Goal: Task Accomplishment & Management: Manage account settings

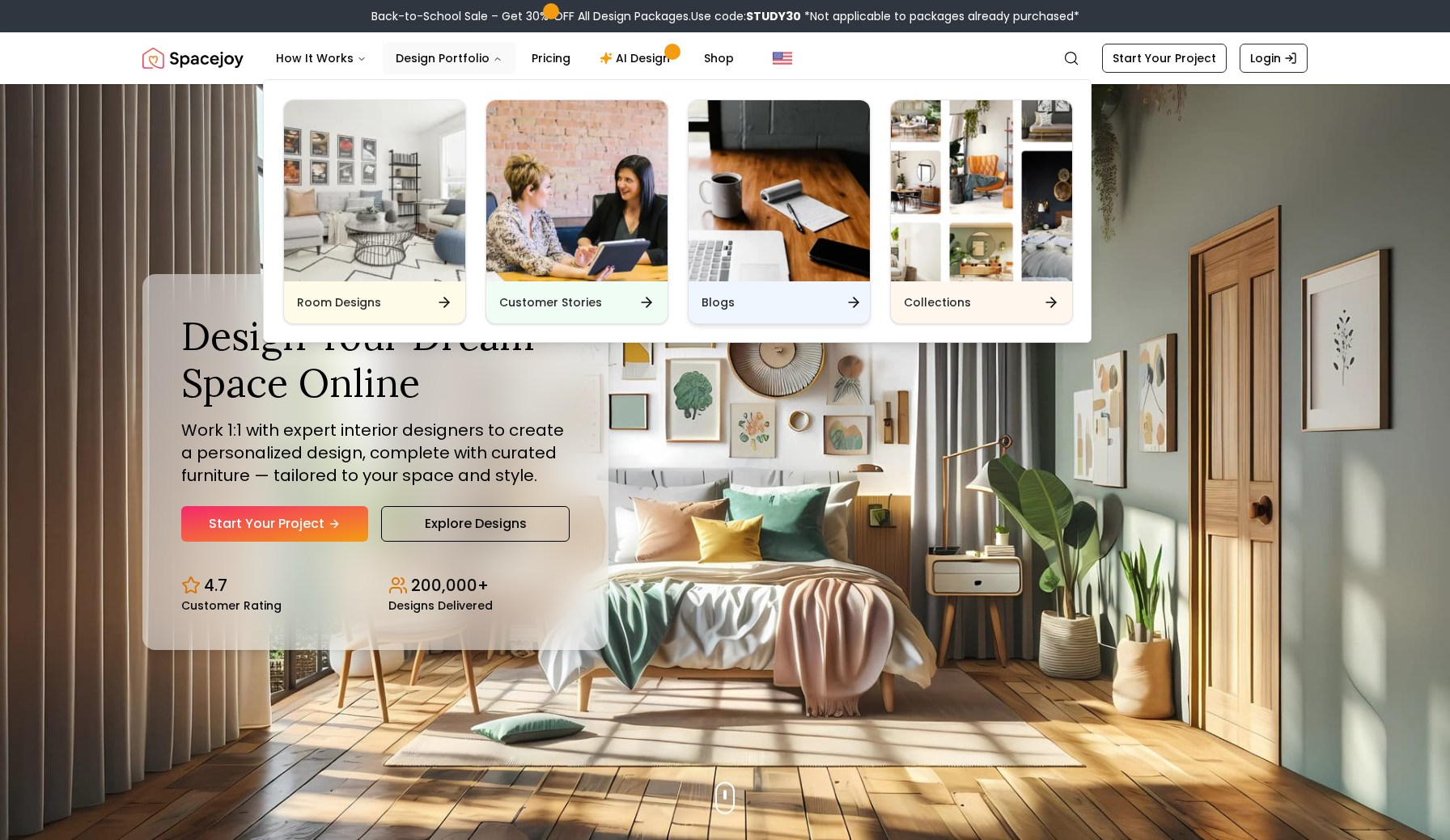
click at [766, 228] on img "Main" at bounding box center [779, 190] width 181 height 181
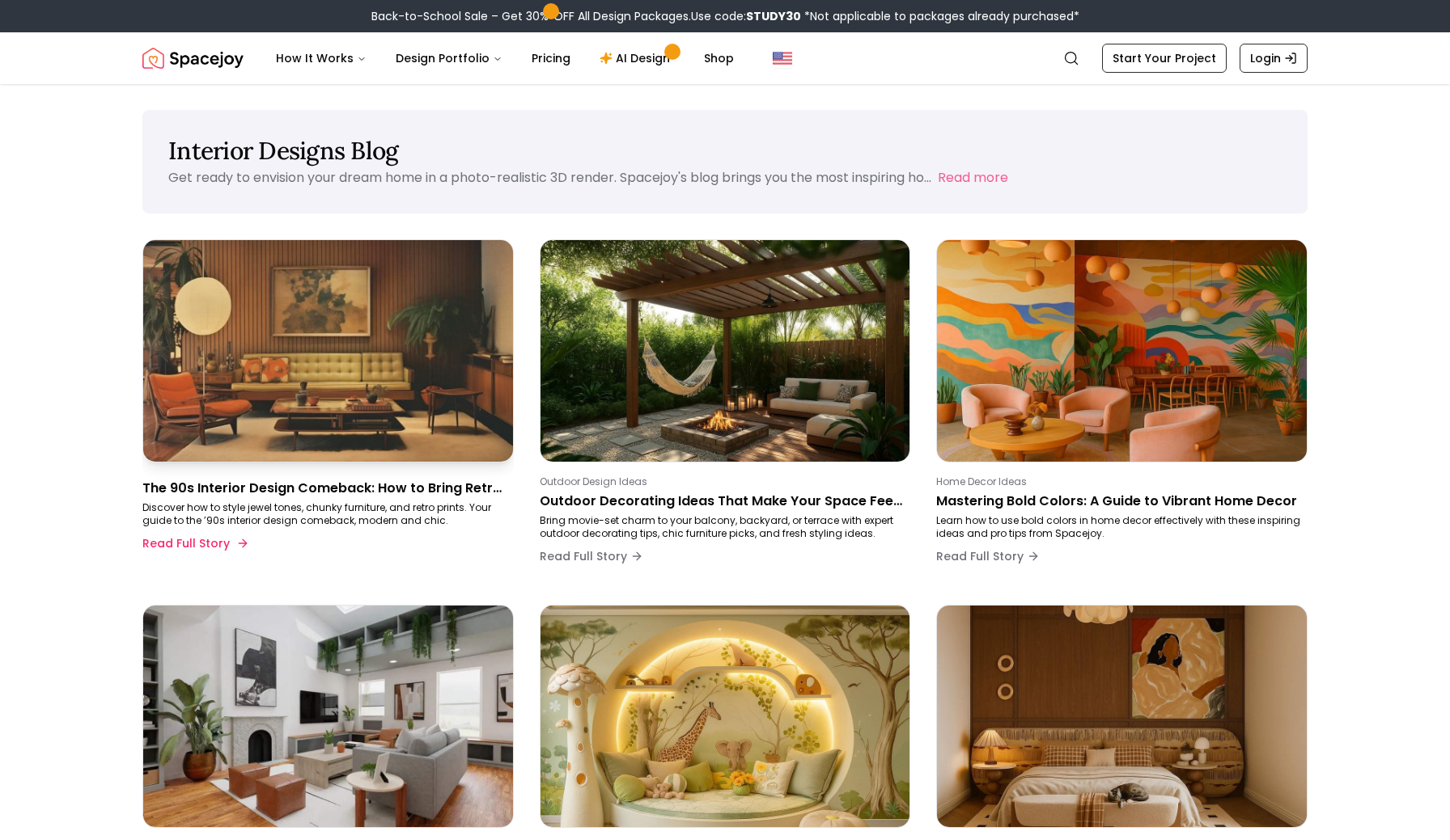
click at [310, 370] on img at bounding box center [328, 350] width 388 height 233
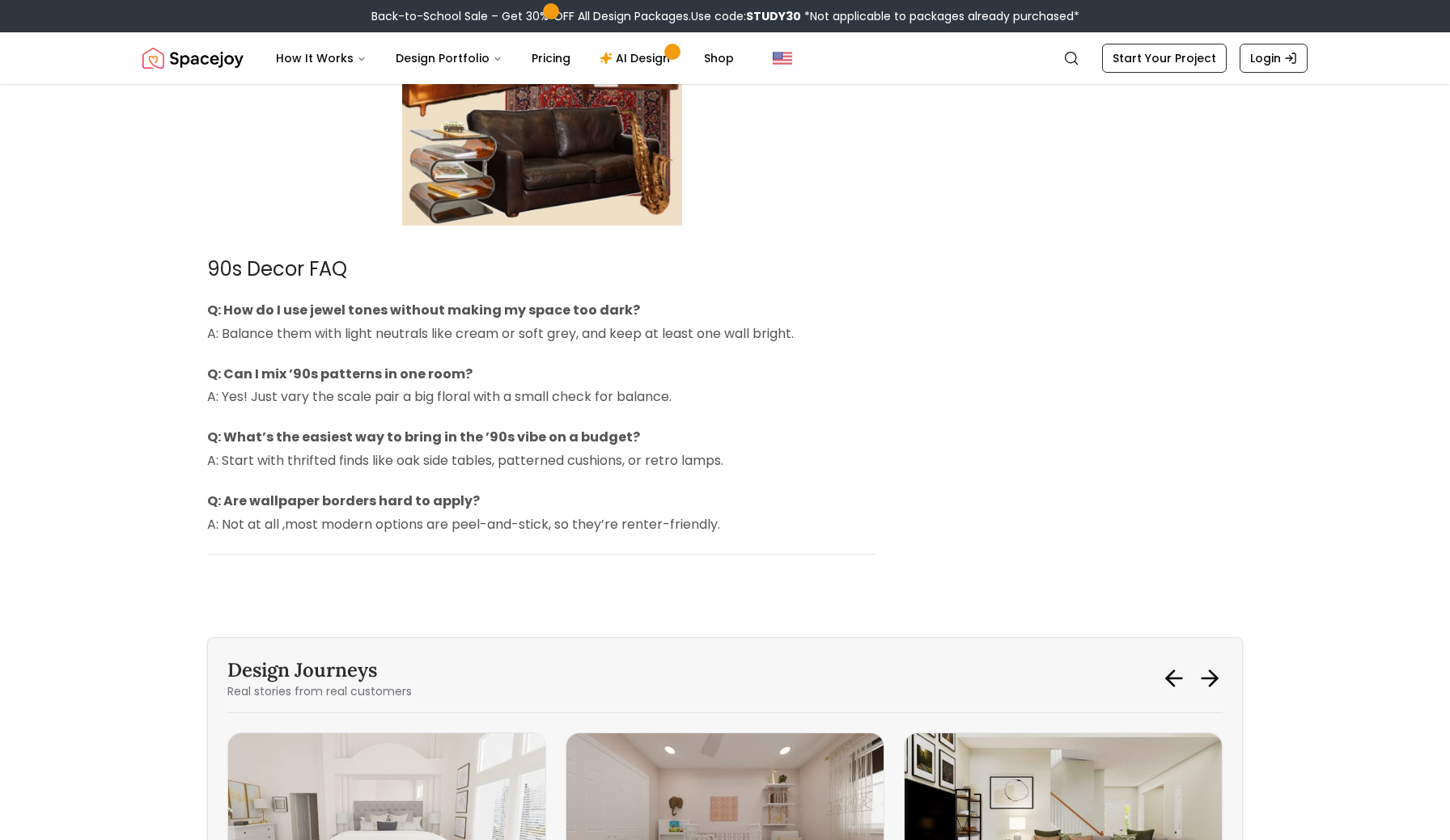
scroll to position [4902, 0]
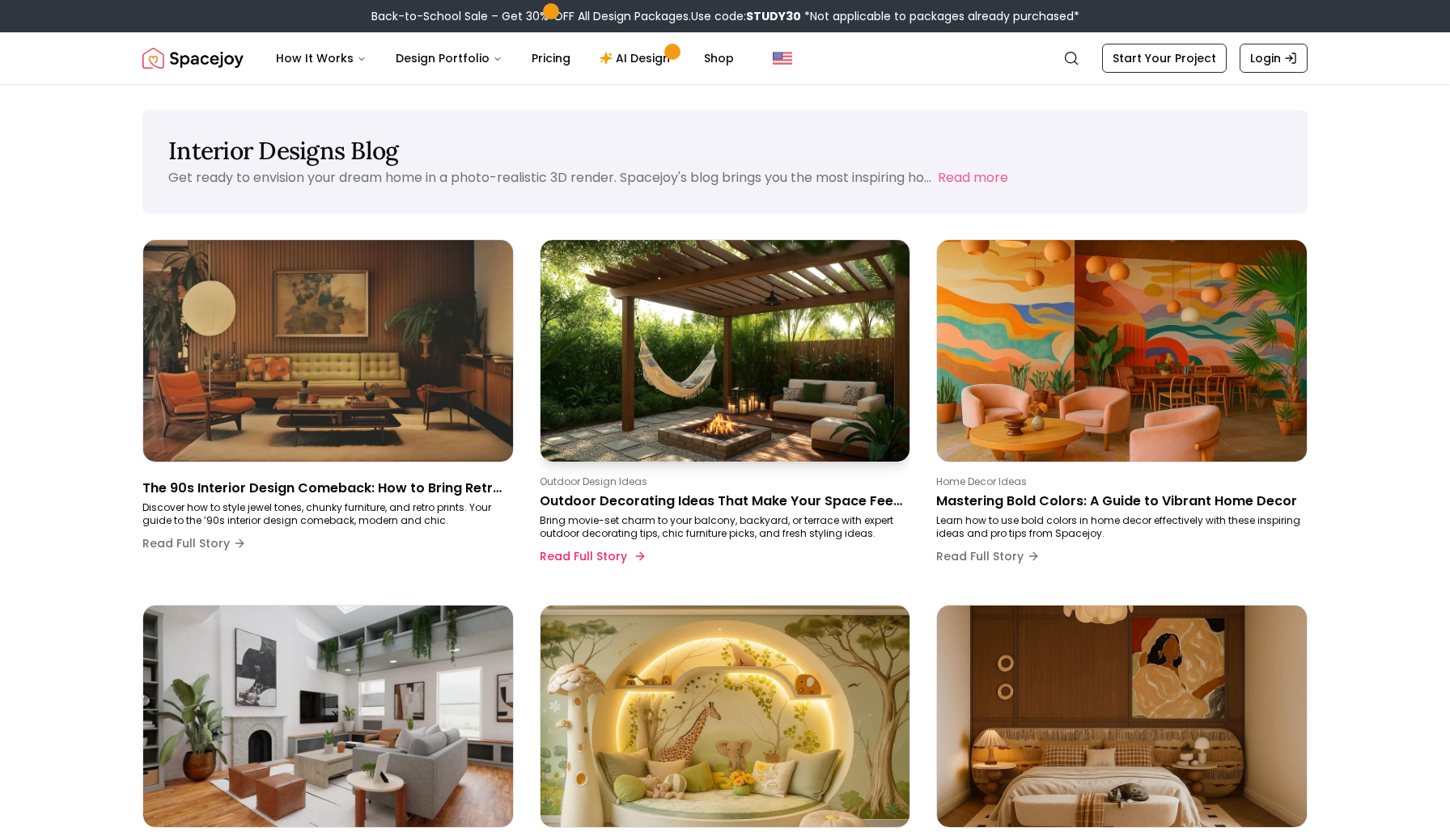
click at [762, 368] on img at bounding box center [725, 350] width 388 height 233
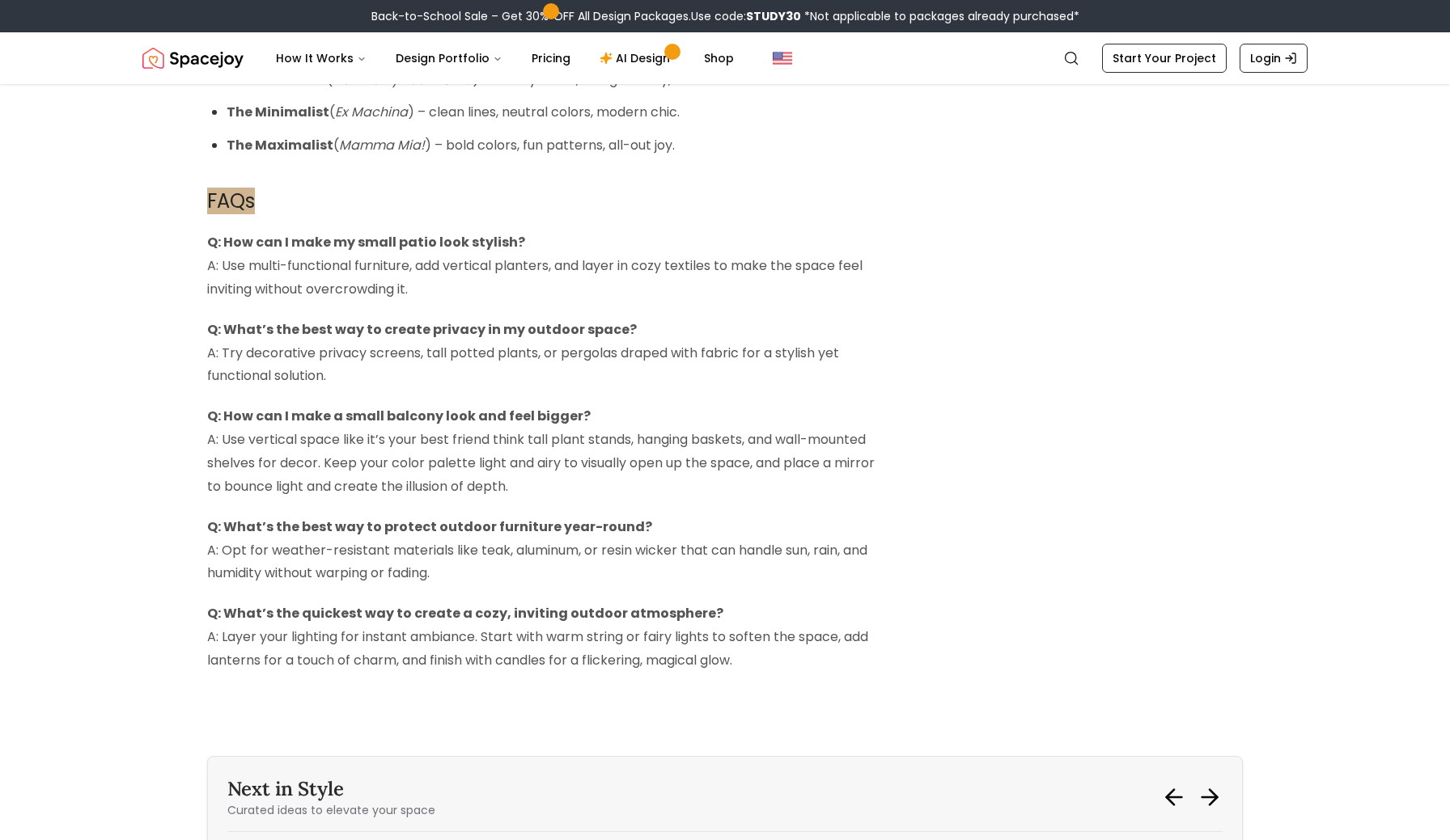
scroll to position [5042, 0]
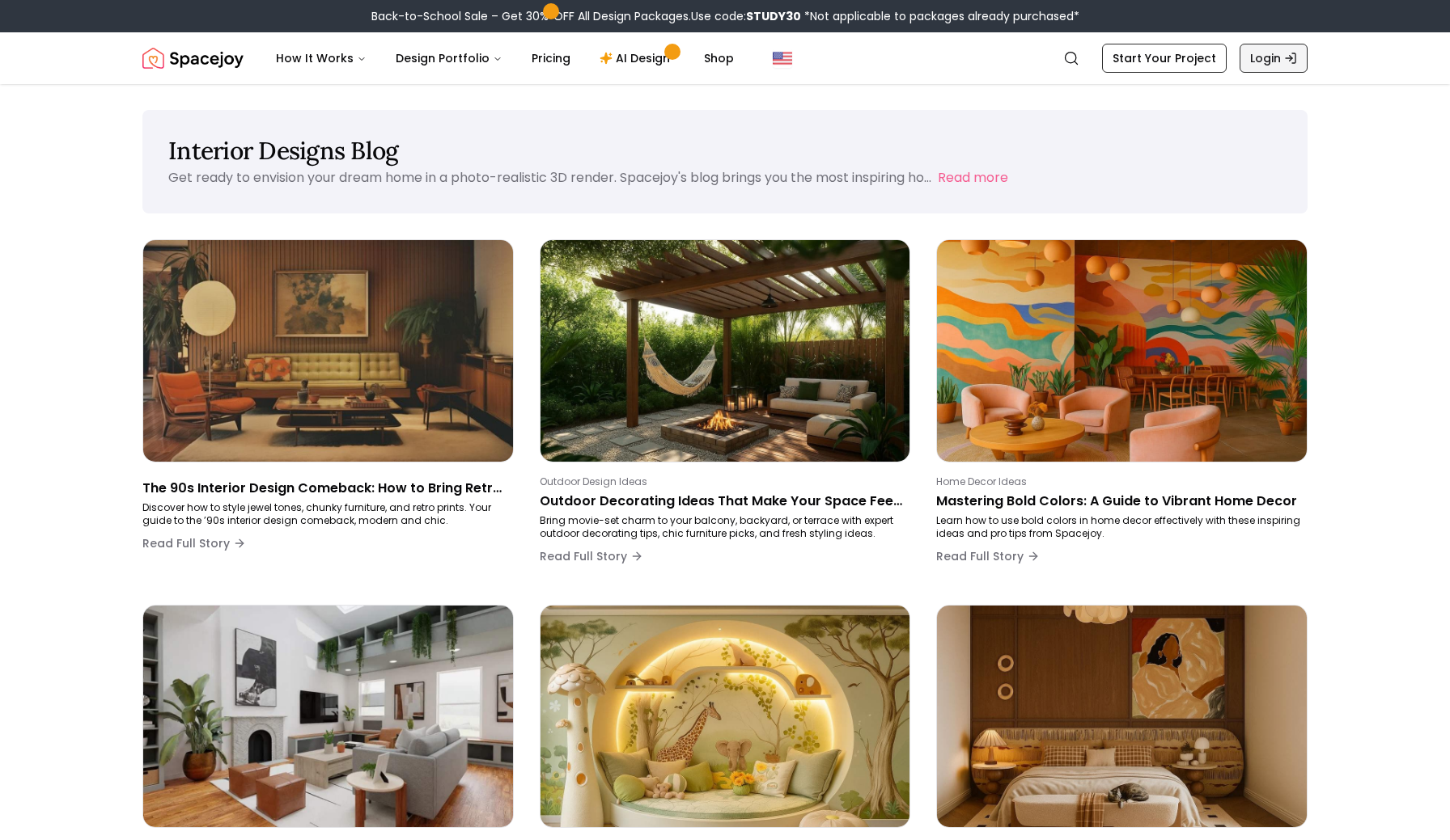
click at [1273, 55] on link "Login" at bounding box center [1273, 58] width 68 height 29
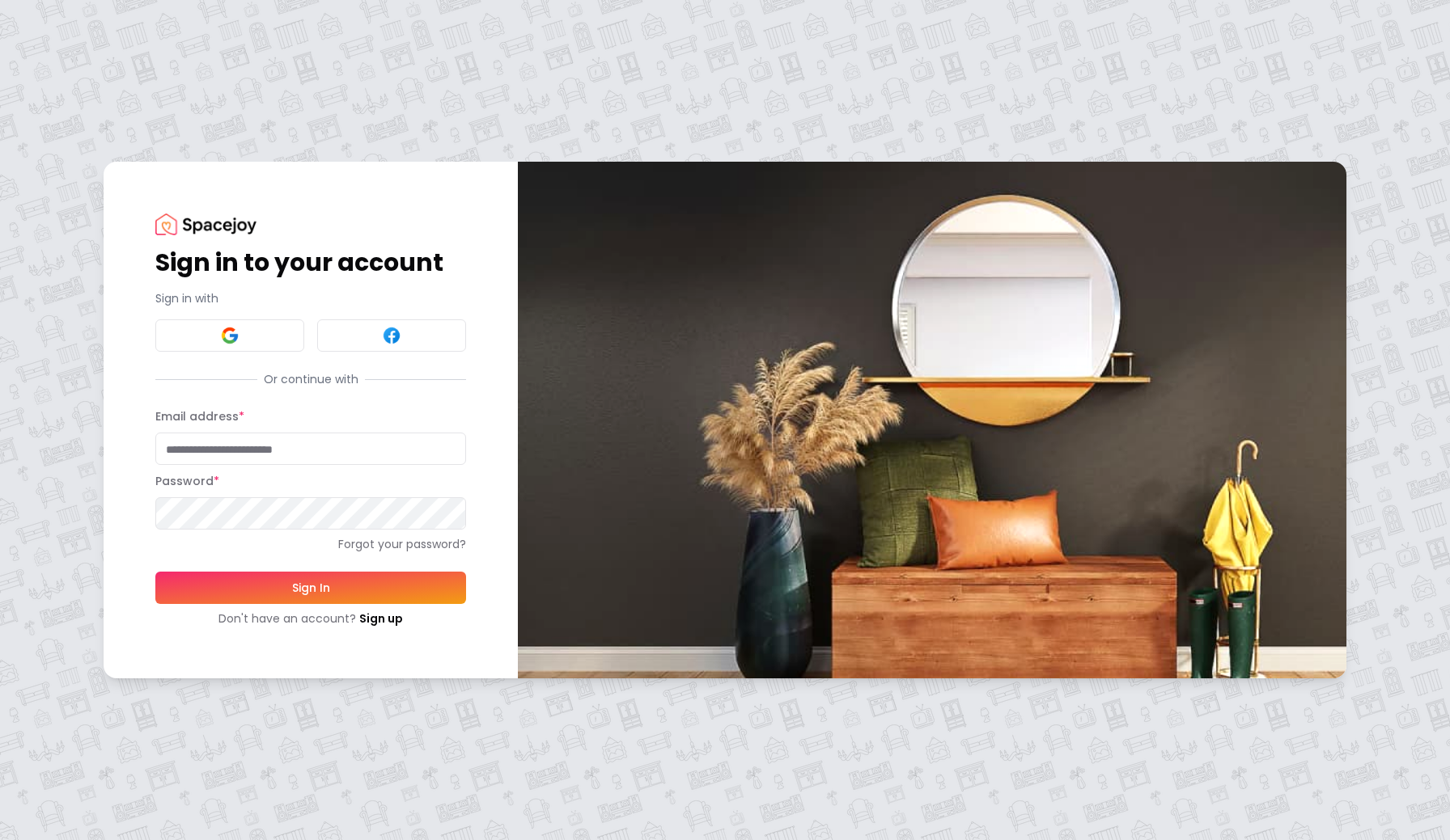
click at [239, 454] on input "Email address *" at bounding box center [311, 449] width 311 height 33
click at [231, 587] on button "Sign In" at bounding box center [311, 588] width 311 height 33
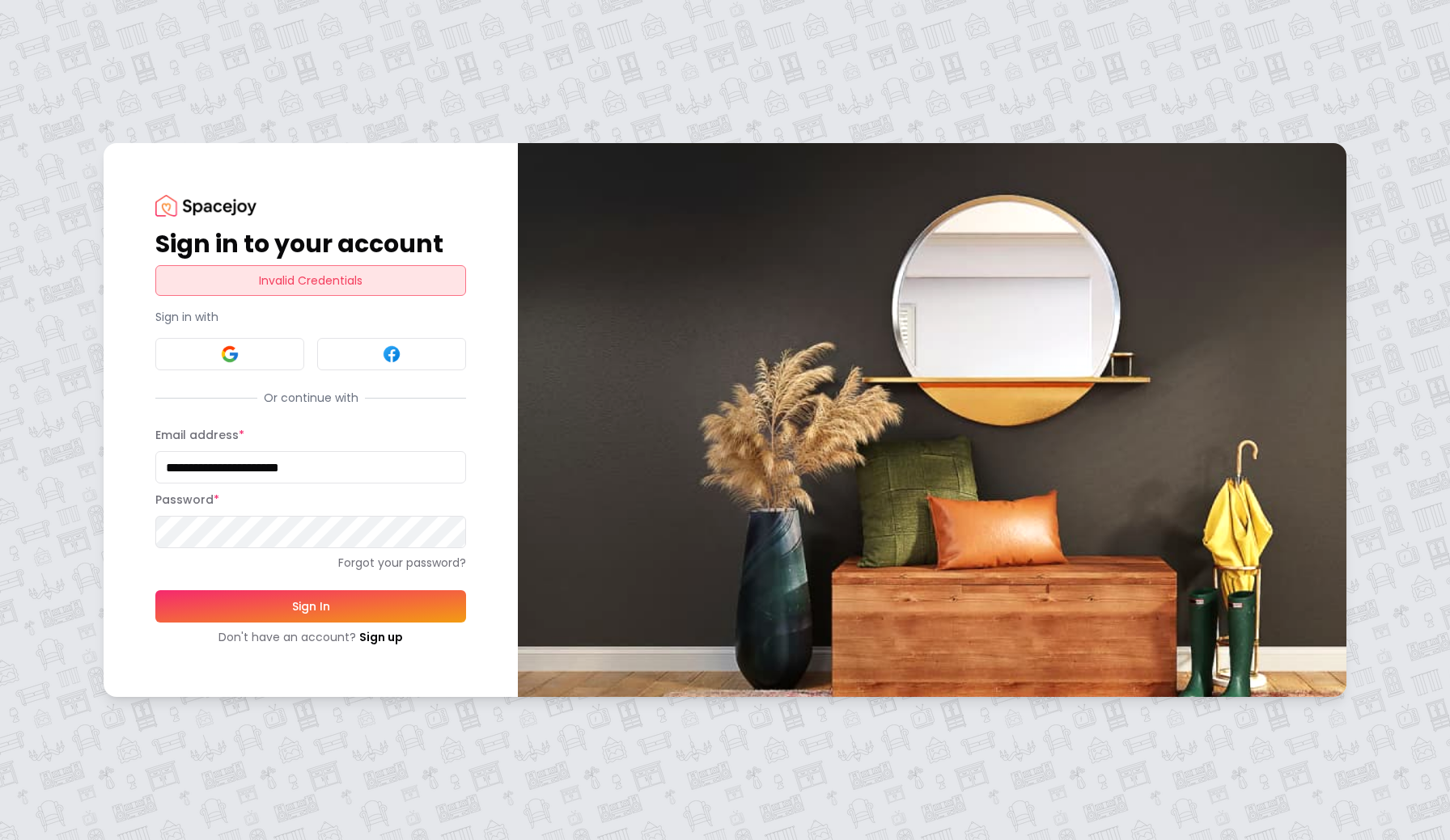
click at [239, 470] on input "**********" at bounding box center [311, 468] width 311 height 33
type input "**********"
click at [292, 613] on button "Sign In" at bounding box center [311, 607] width 311 height 33
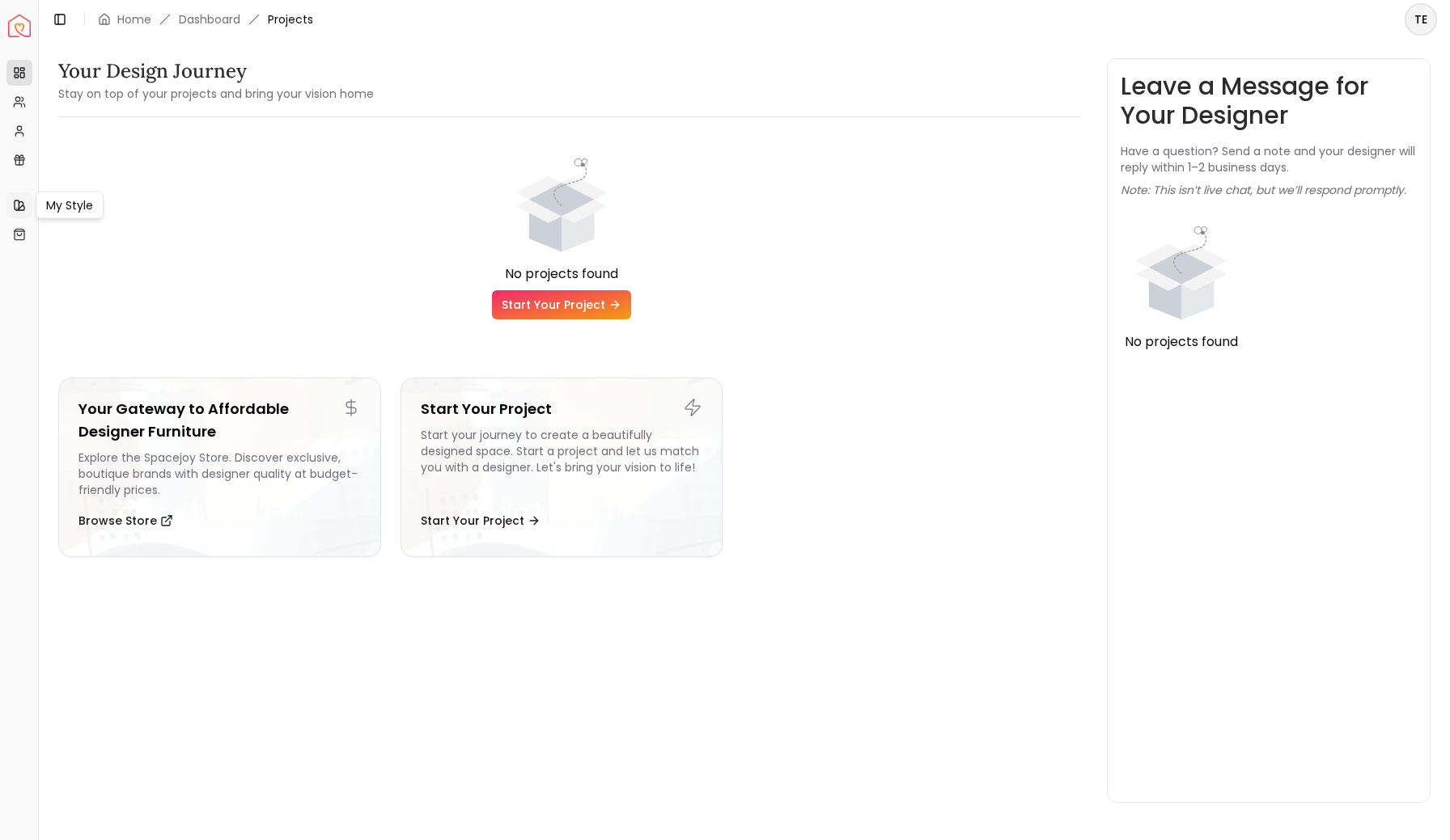
click at [13, 204] on icon at bounding box center [18, 204] width 12 height 12
